Goal: Participate in discussion: Engage in conversation with other users on a specific topic

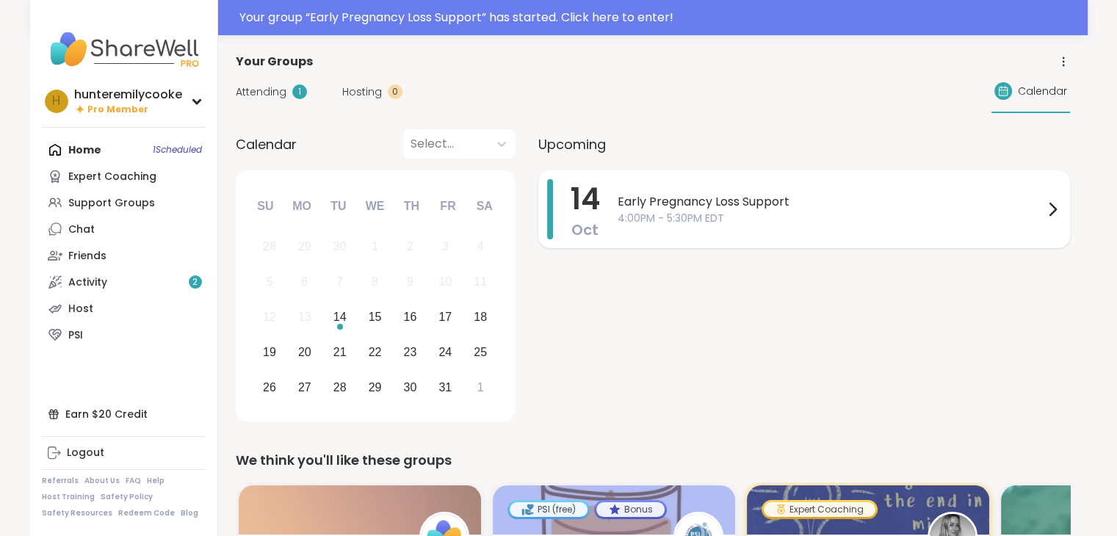
click at [765, 224] on span "4:00PM - 5:30PM EDT" at bounding box center [831, 218] width 426 height 15
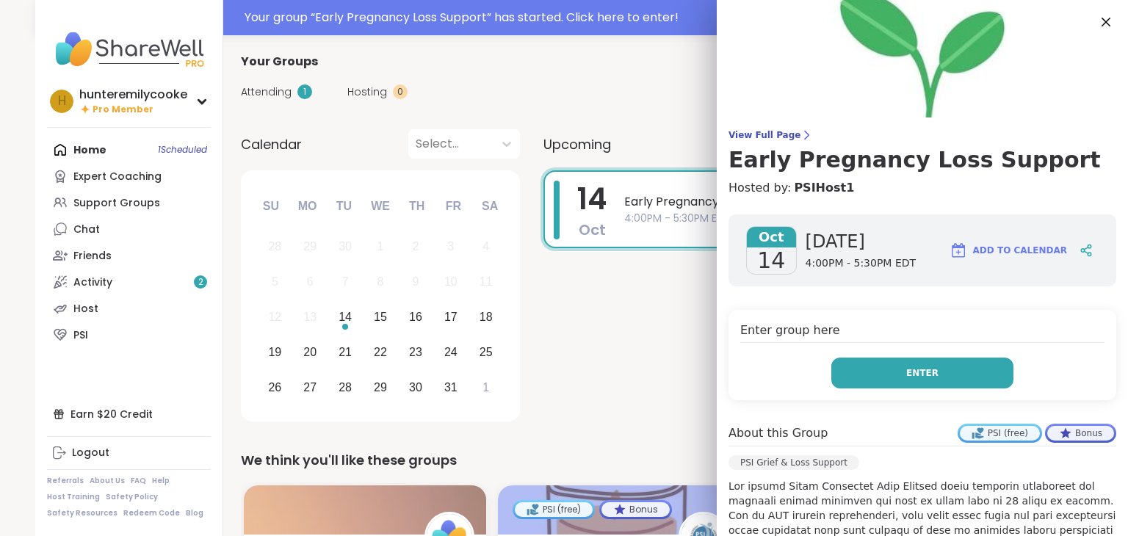
click at [930, 375] on button "Enter" at bounding box center [922, 373] width 182 height 31
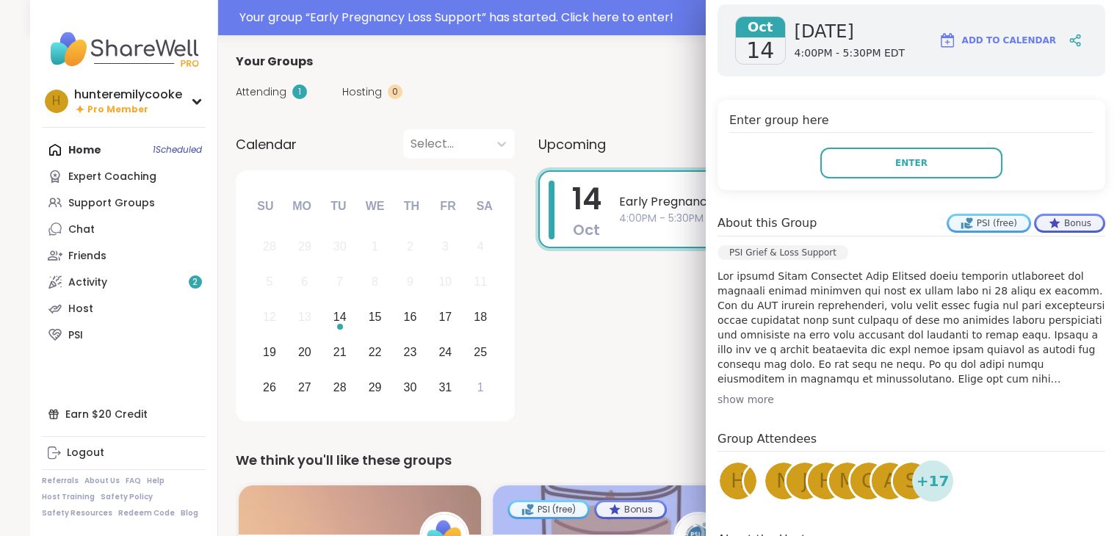
scroll to position [211, 0]
click at [732, 402] on div "show more" at bounding box center [912, 398] width 388 height 15
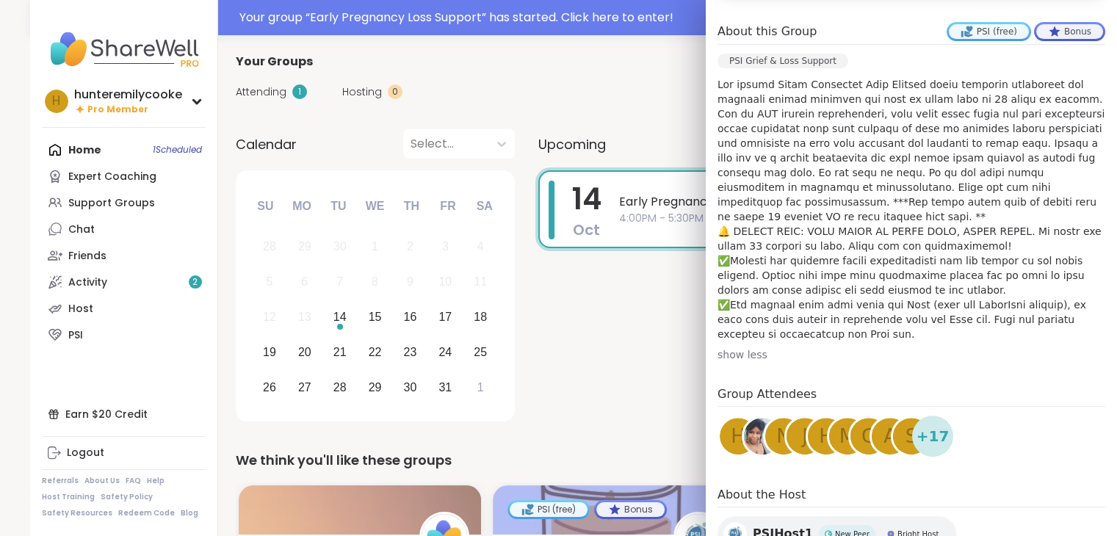
scroll to position [443, 0]
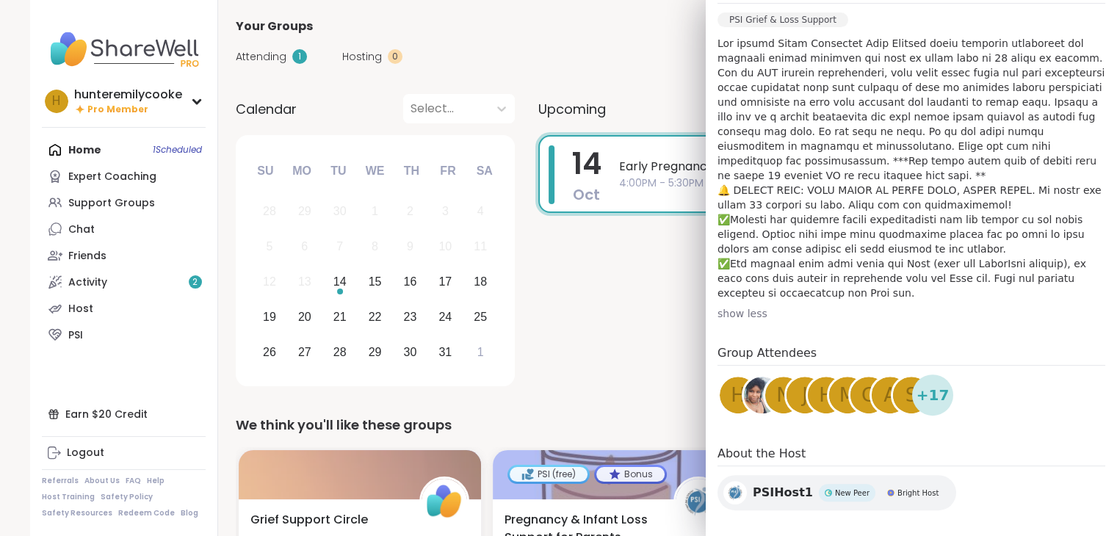
click at [139, 49] on img at bounding box center [124, 49] width 164 height 51
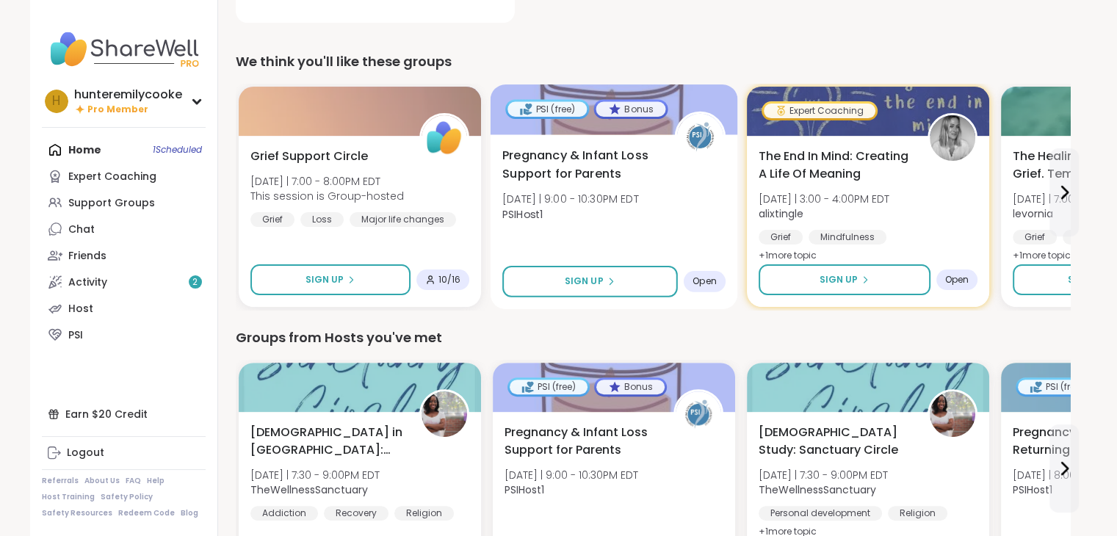
scroll to position [364, 0]
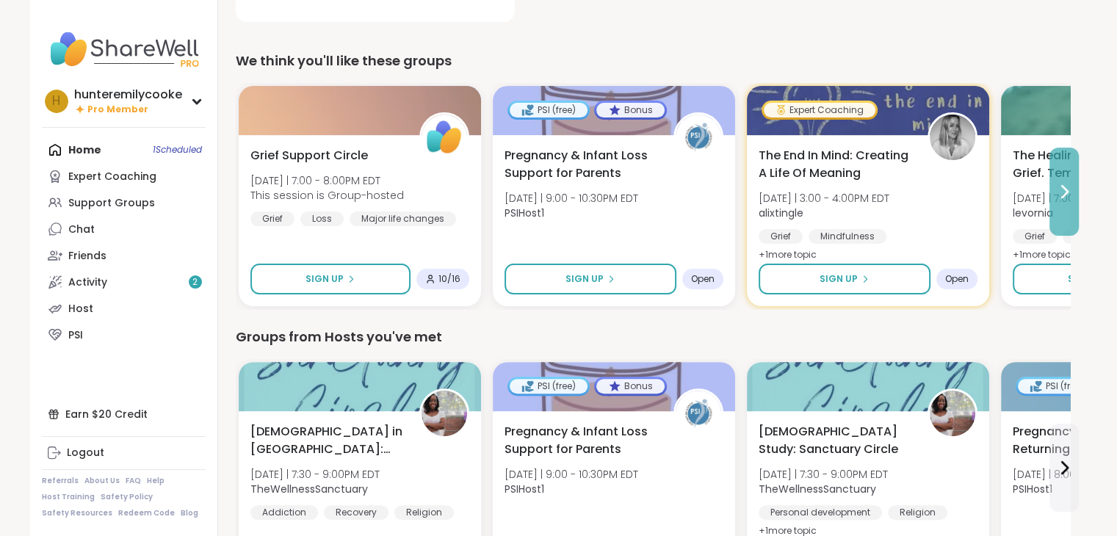
click at [1067, 190] on icon at bounding box center [1065, 192] width 6 height 12
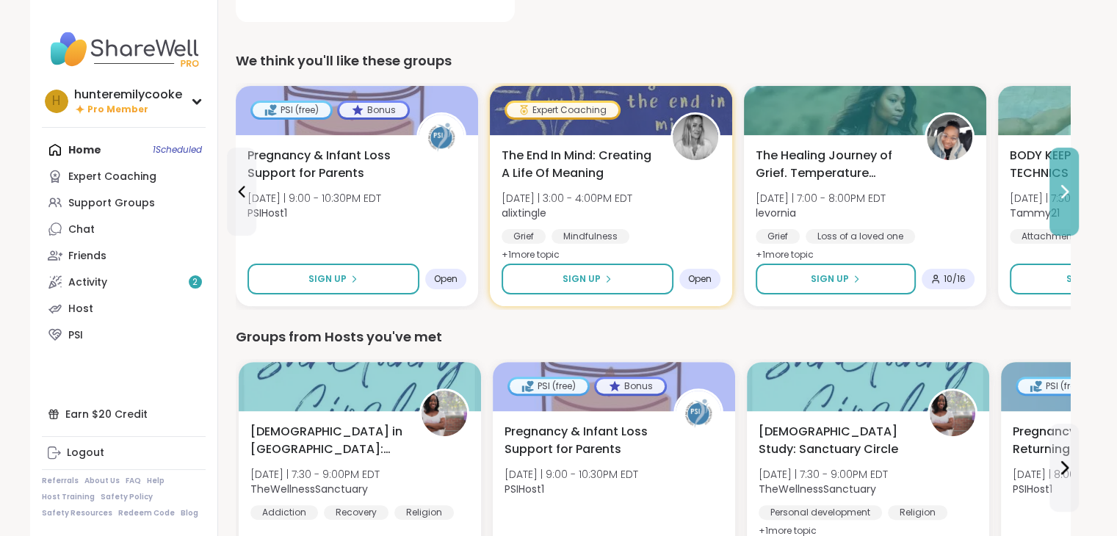
click at [1067, 190] on icon at bounding box center [1065, 192] width 6 height 12
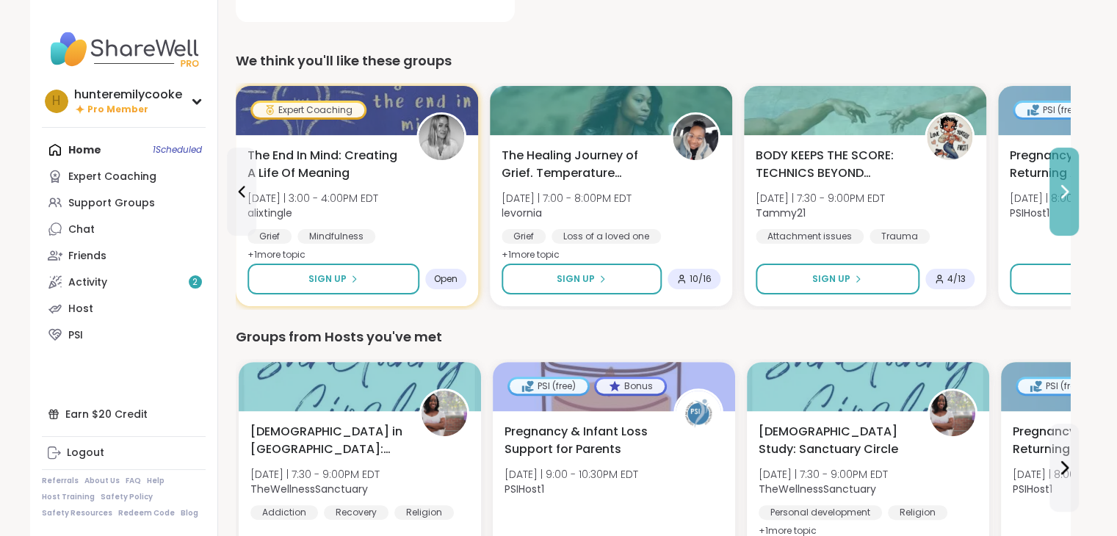
click at [1067, 190] on icon at bounding box center [1065, 192] width 6 height 12
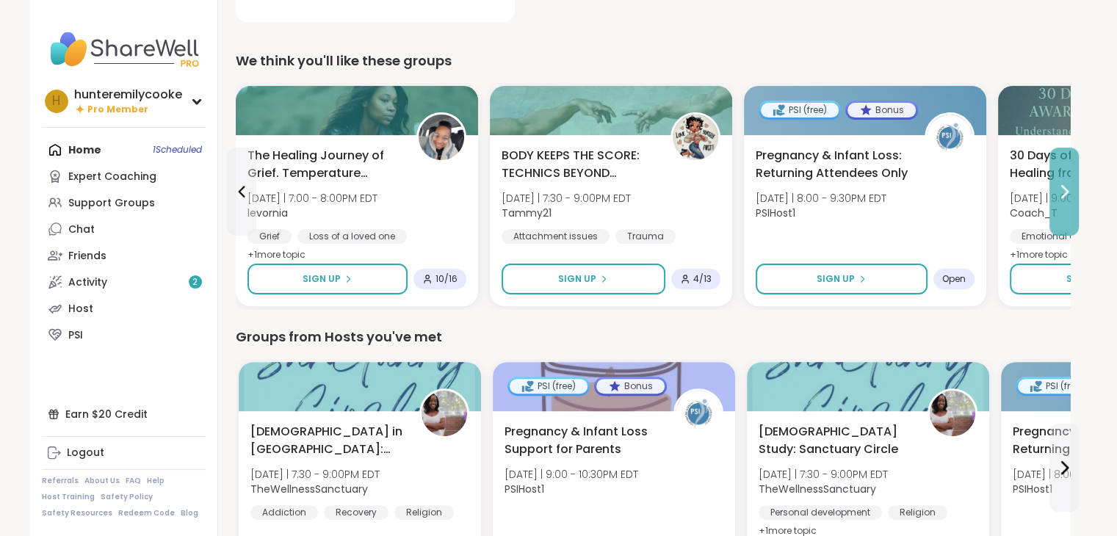
click at [1067, 190] on icon at bounding box center [1065, 192] width 6 height 12
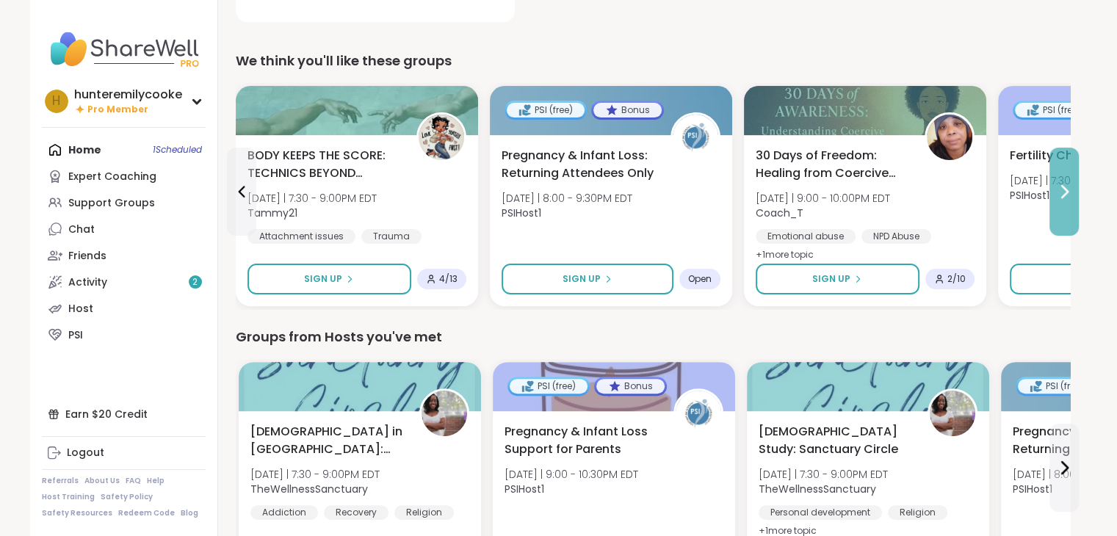
click at [1067, 190] on icon at bounding box center [1065, 192] width 6 height 12
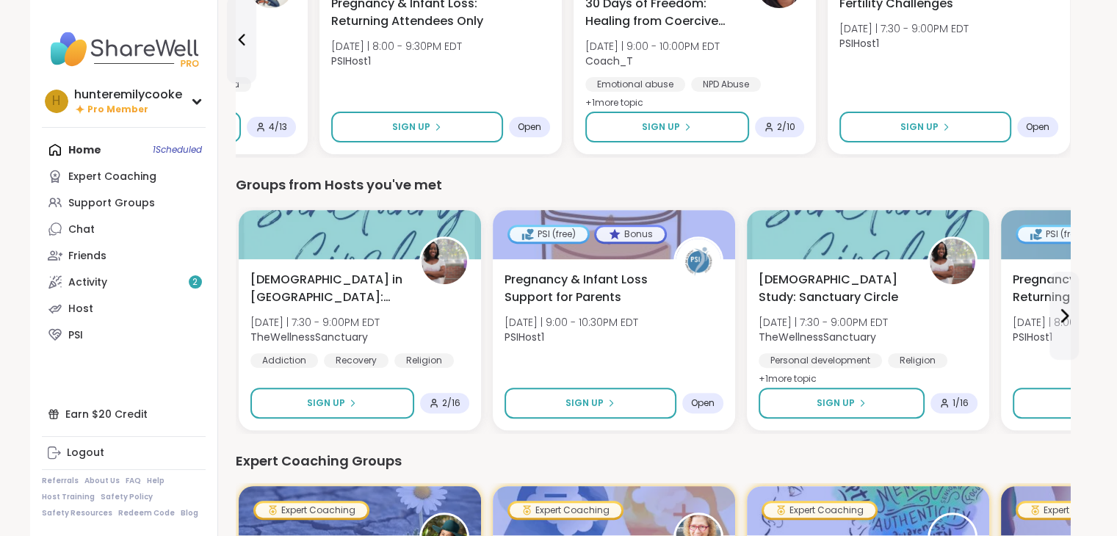
scroll to position [585, 0]
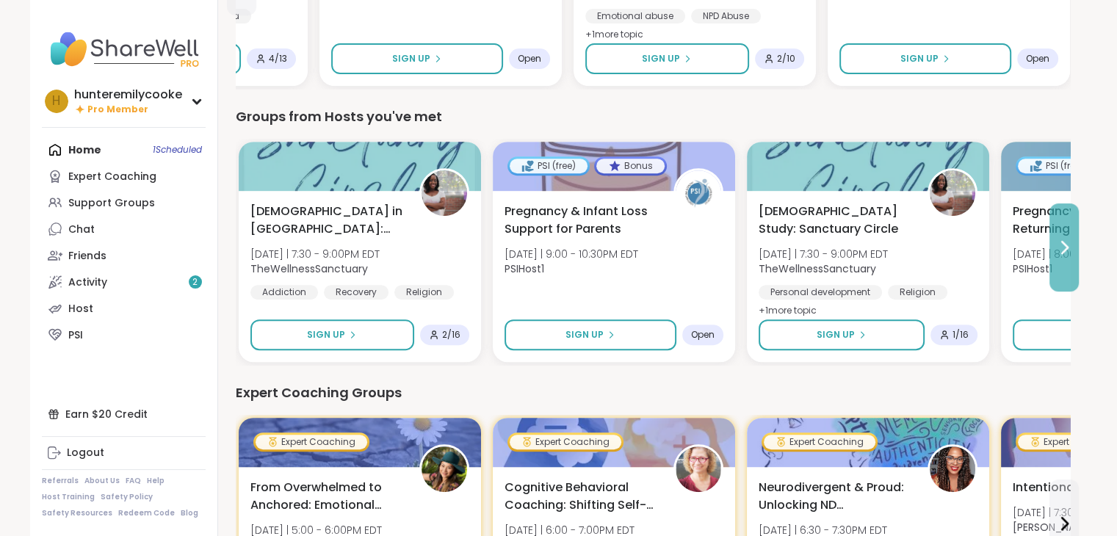
click at [1063, 243] on icon at bounding box center [1065, 248] width 6 height 12
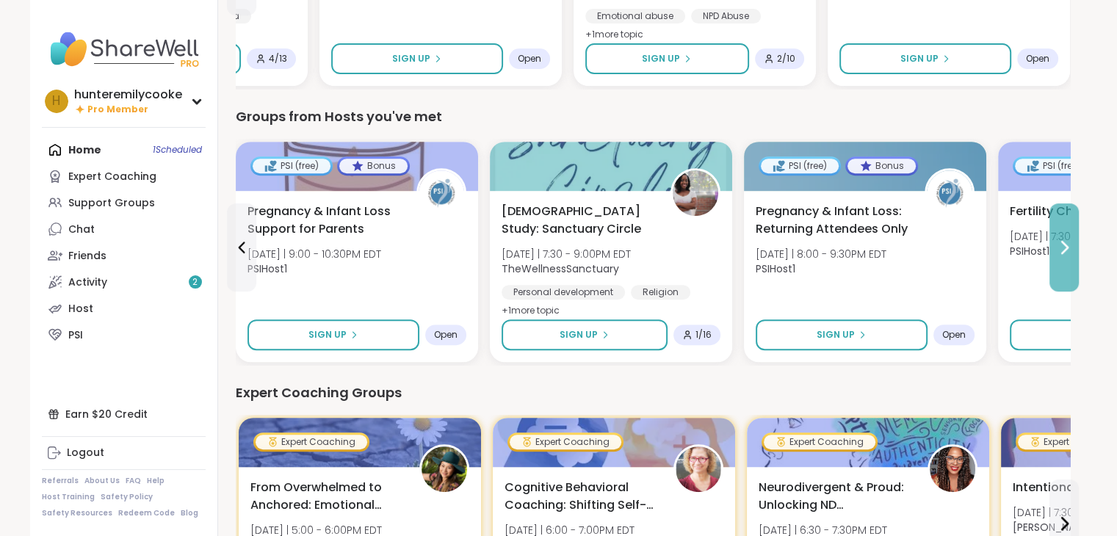
click at [1063, 243] on icon at bounding box center [1065, 248] width 6 height 12
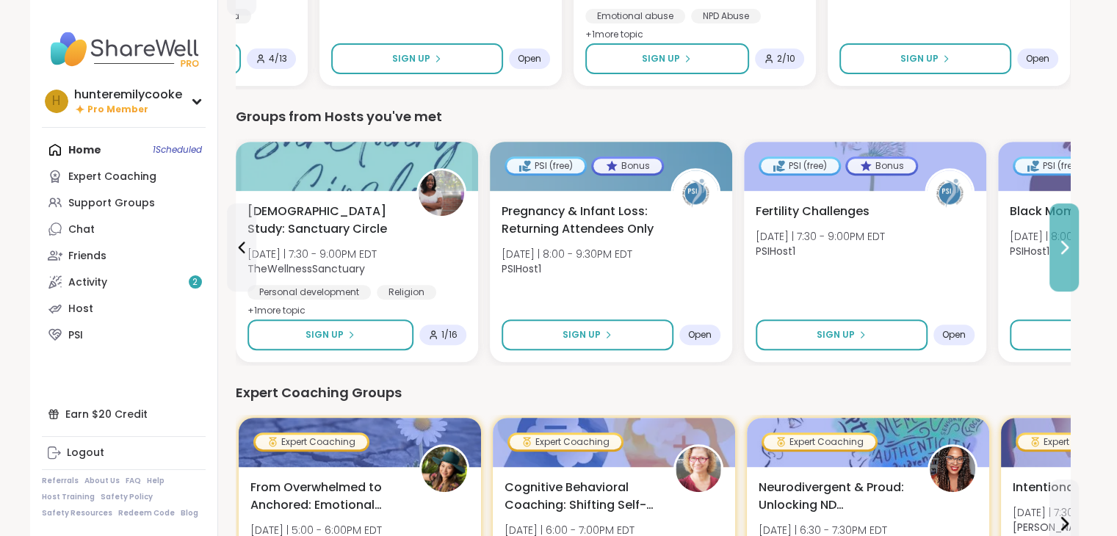
click at [1063, 243] on icon at bounding box center [1065, 248] width 6 height 12
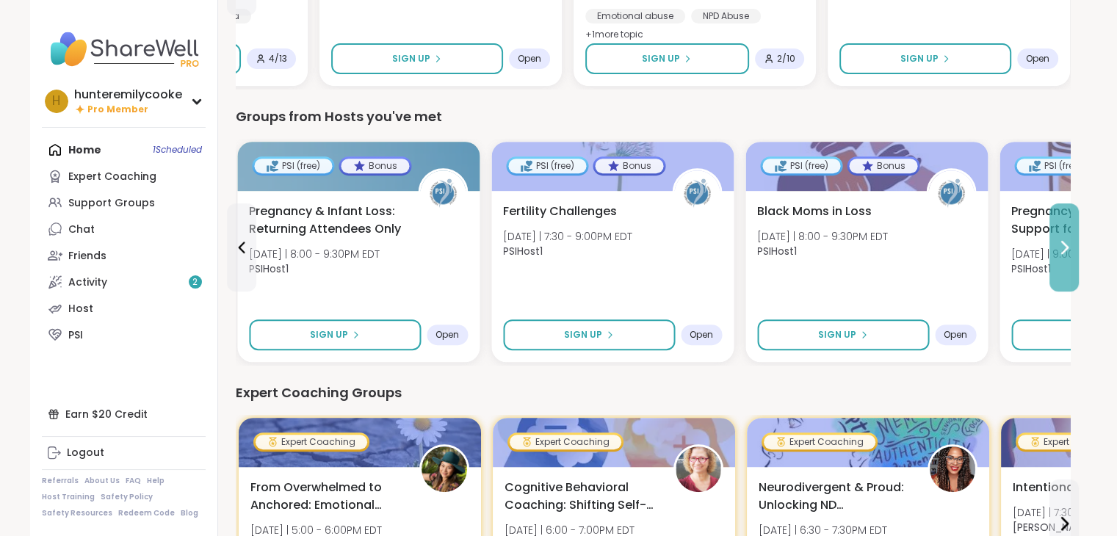
click at [1063, 243] on icon at bounding box center [1065, 248] width 6 height 12
